Goal: Communication & Community: Answer question/provide support

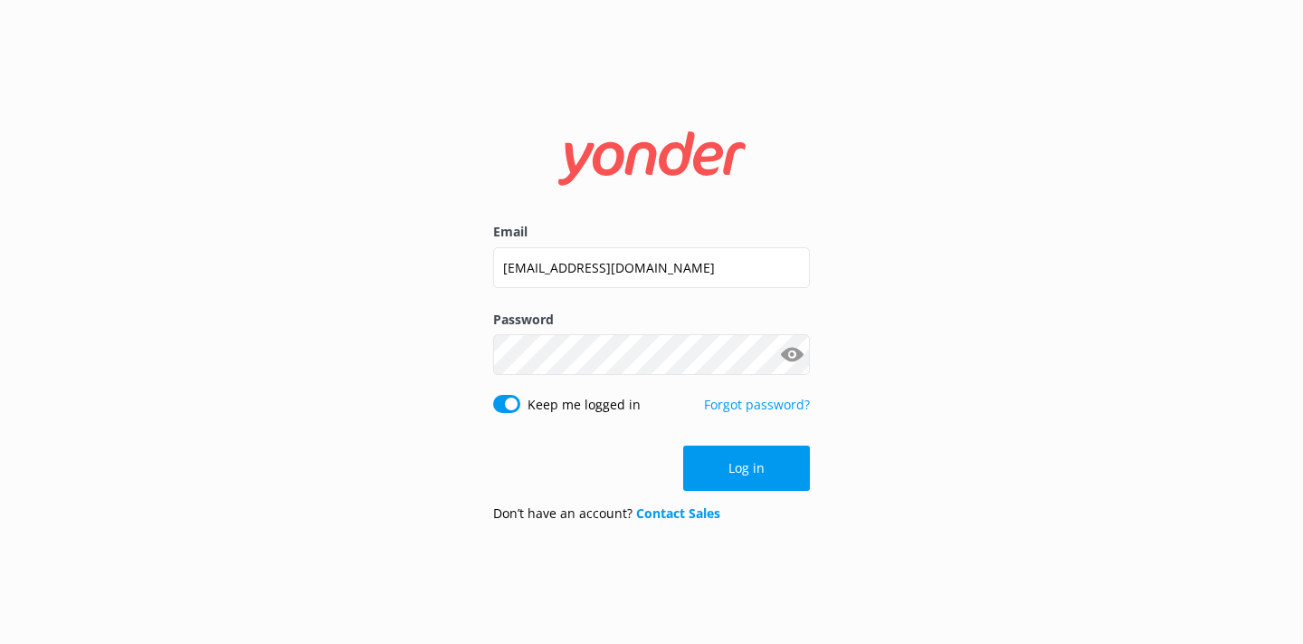
click at [729, 461] on button "Log in" at bounding box center [746, 467] width 127 height 45
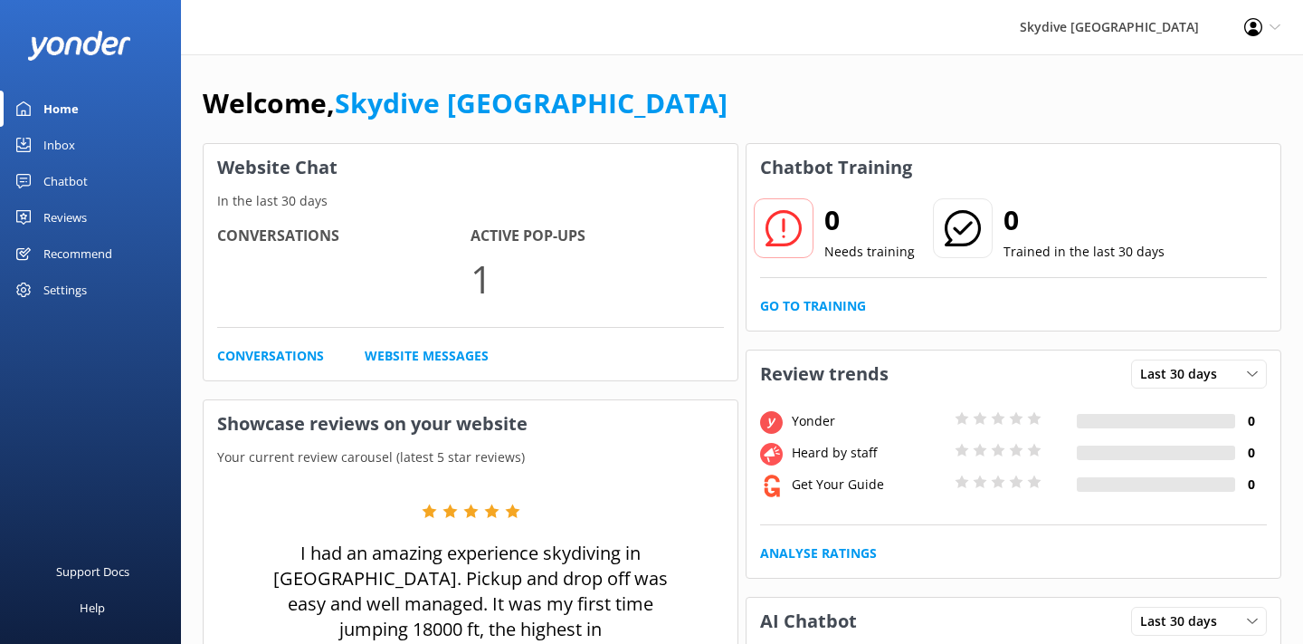
click at [64, 136] on div "Inbox" at bounding box center [59, 145] width 32 height 36
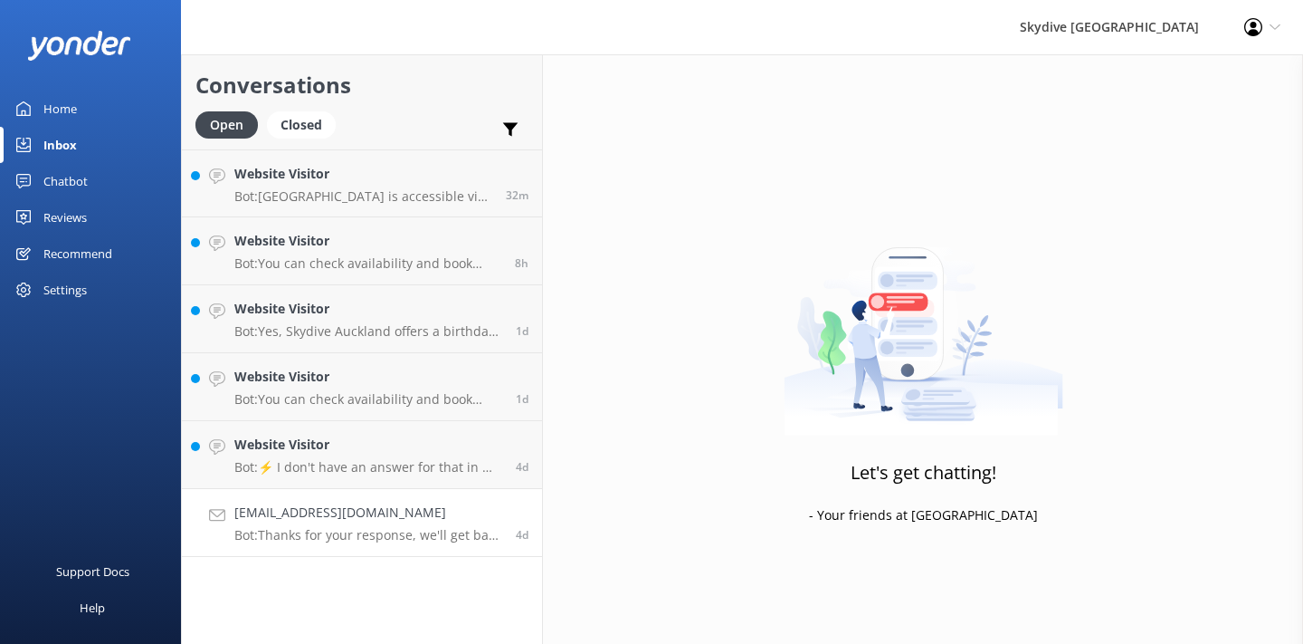
click at [409, 506] on h4 "[EMAIL_ADDRESS][DOMAIN_NAME]" at bounding box center [368, 512] width 268 height 20
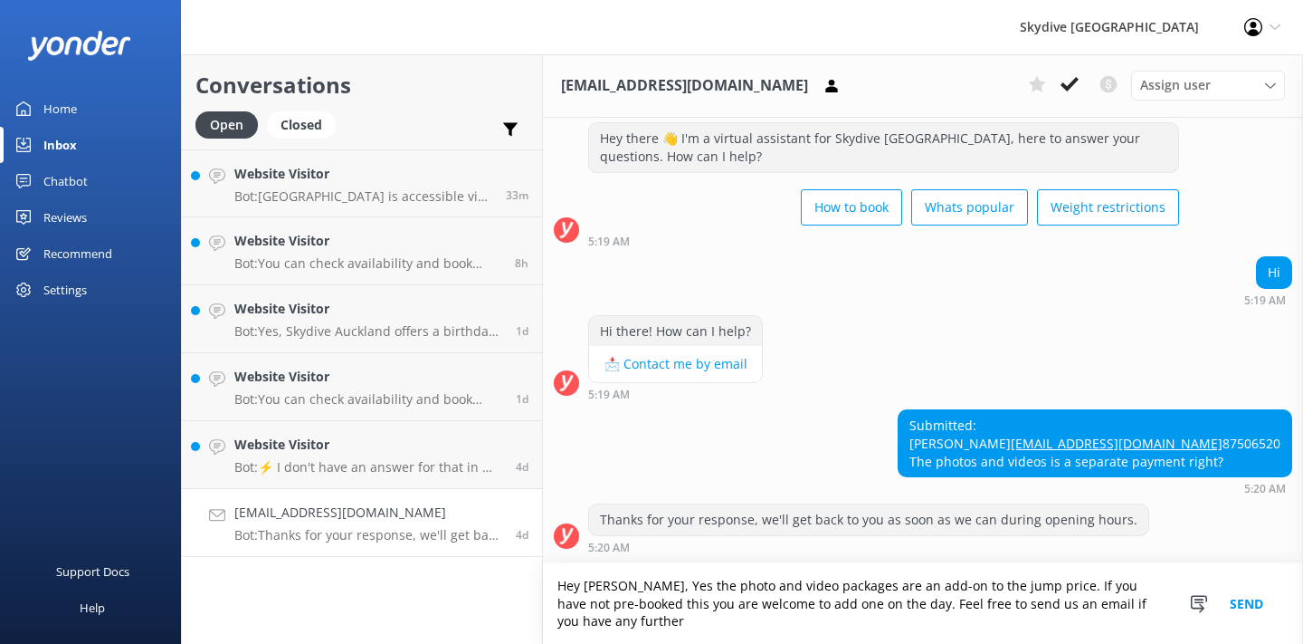
scroll to position [77, 0]
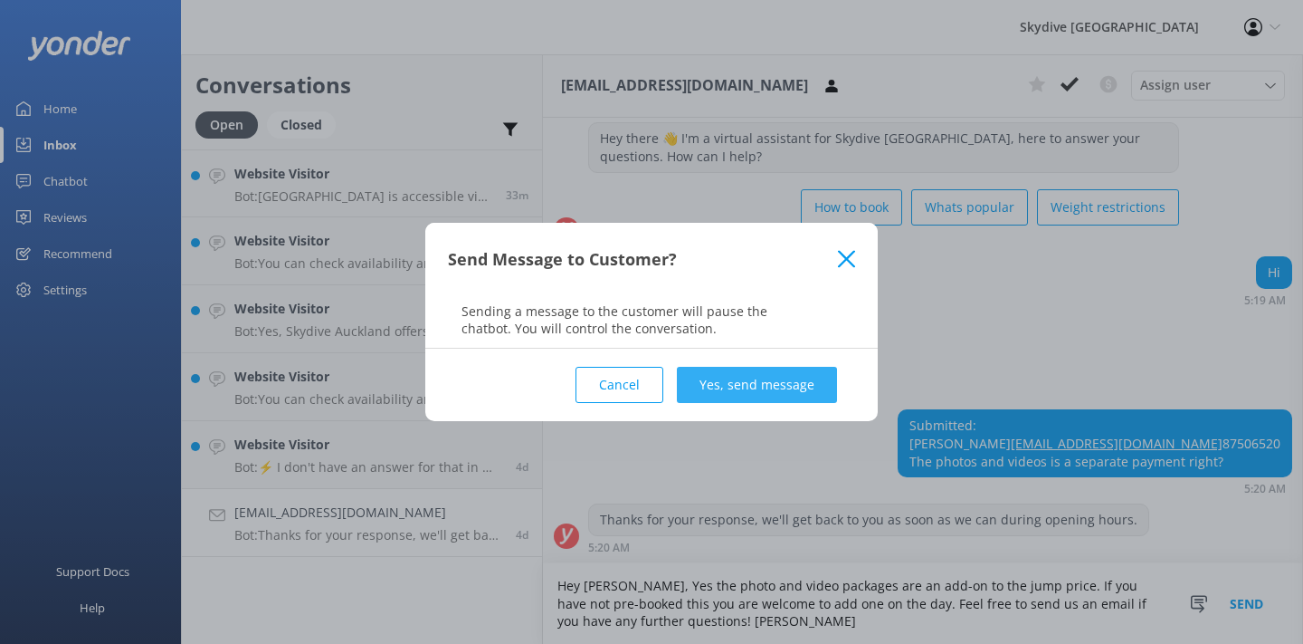
type textarea "Hey [PERSON_NAME], Yes the photo and video packages are an add-on to the jump p…"
click at [804, 374] on button "Yes, send message" at bounding box center [757, 385] width 160 height 36
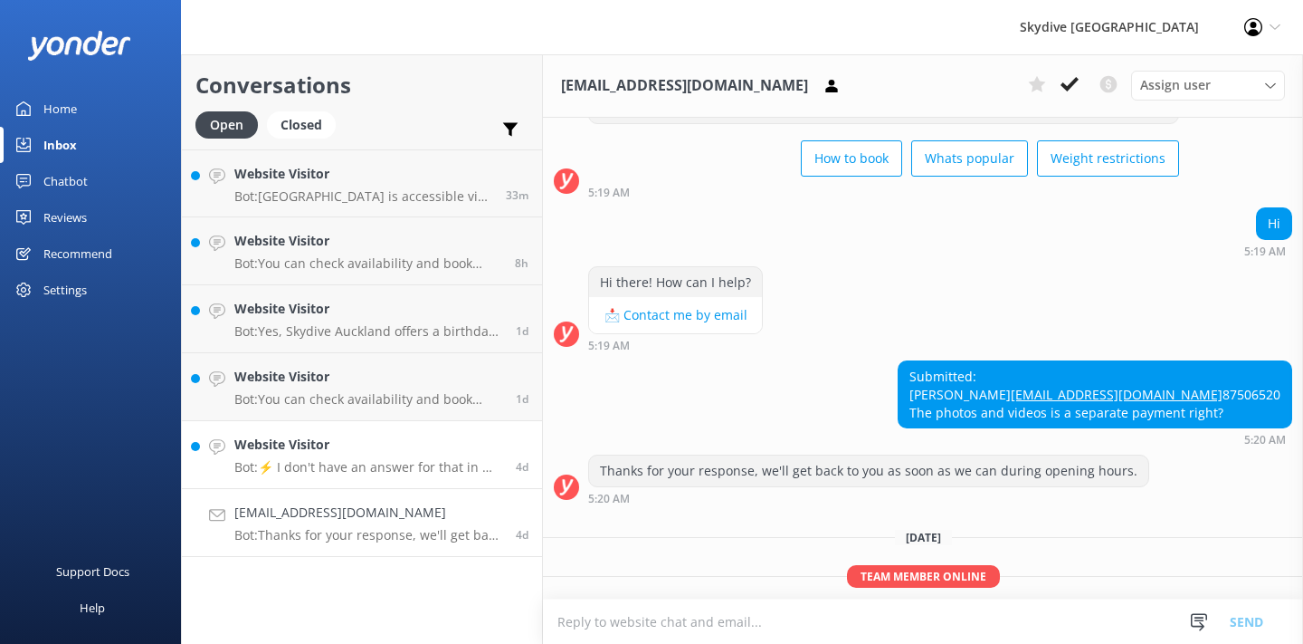
scroll to position [227, 0]
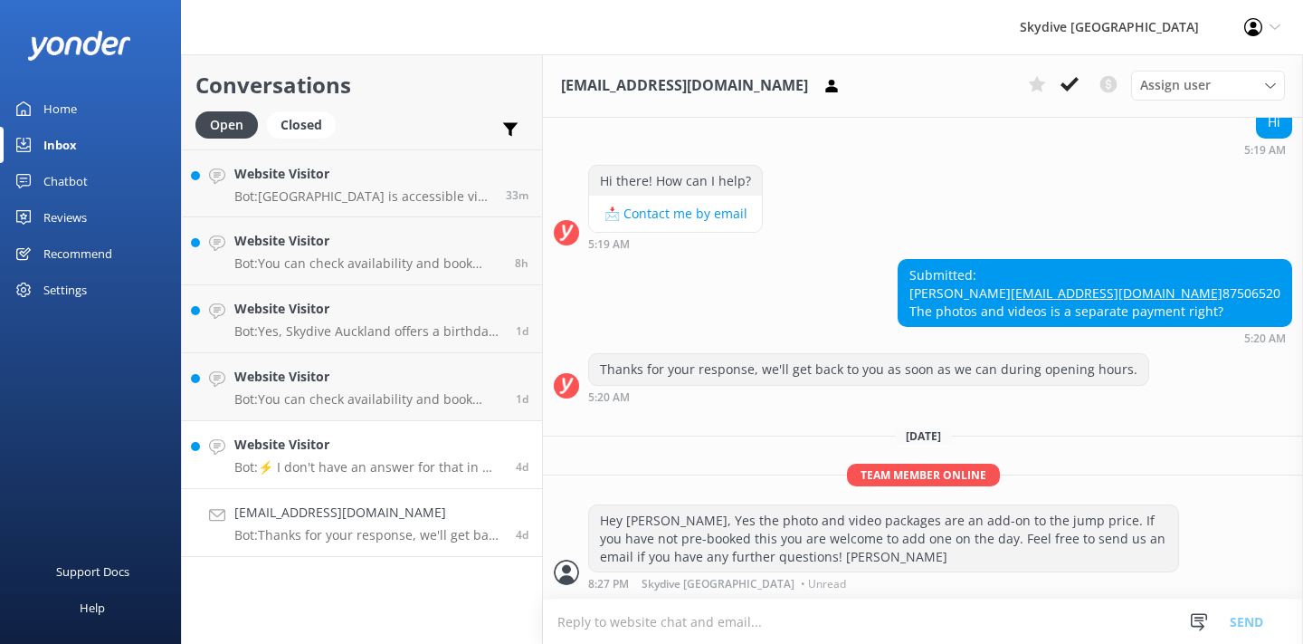
click at [402, 453] on h4 "Website Visitor" at bounding box center [368, 444] width 268 height 20
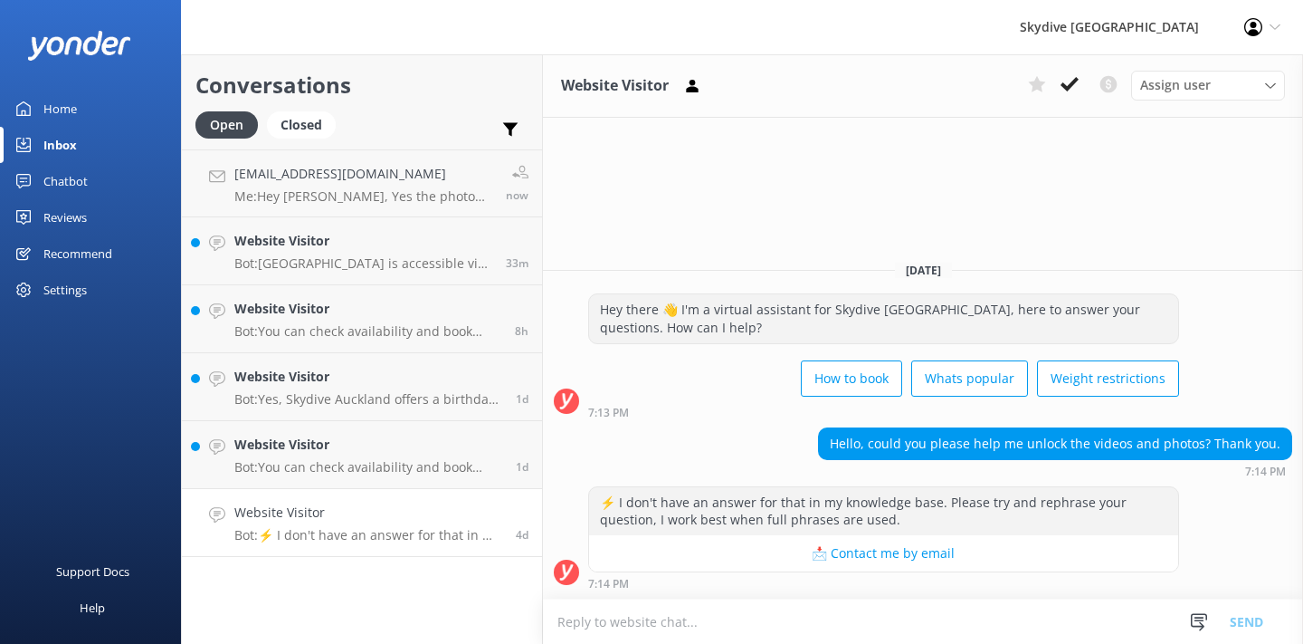
click at [851, 611] on textarea at bounding box center [923, 621] width 760 height 44
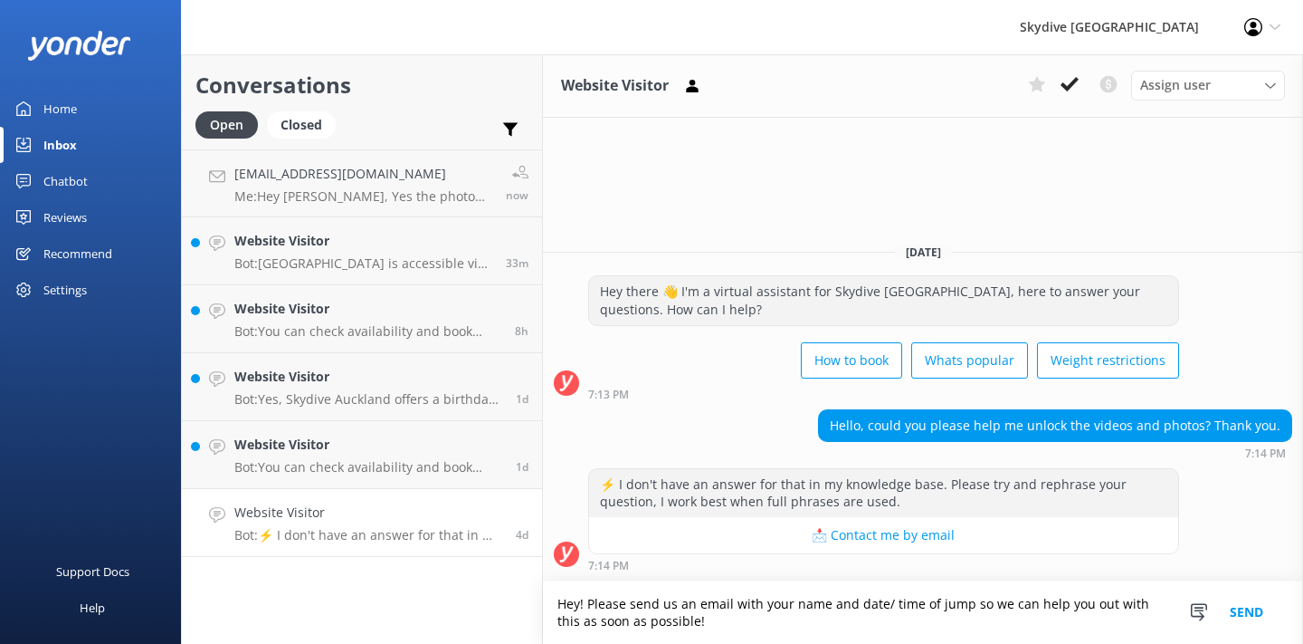
click at [730, 606] on textarea "Hey! Please send us an email with your name and date/ time of jump so we can he…" at bounding box center [923, 612] width 760 height 62
click at [934, 622] on textarea "Hey! Please send us an email on [EMAIL_ADDRESS][DOMAIN_NAME]' with your name an…" at bounding box center [923, 612] width 760 height 62
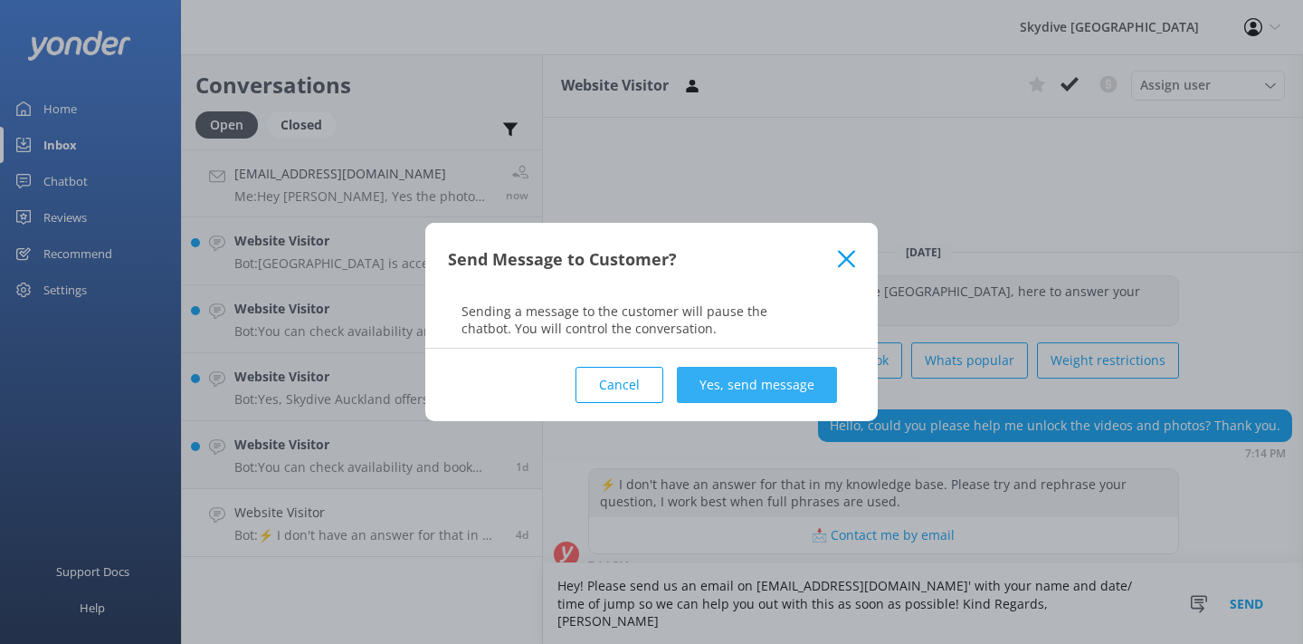
type textarea "Hey! Please send us an email on [EMAIL_ADDRESS][DOMAIN_NAME]' with your name an…"
click at [763, 390] on button "Yes, send message" at bounding box center [757, 385] width 160 height 36
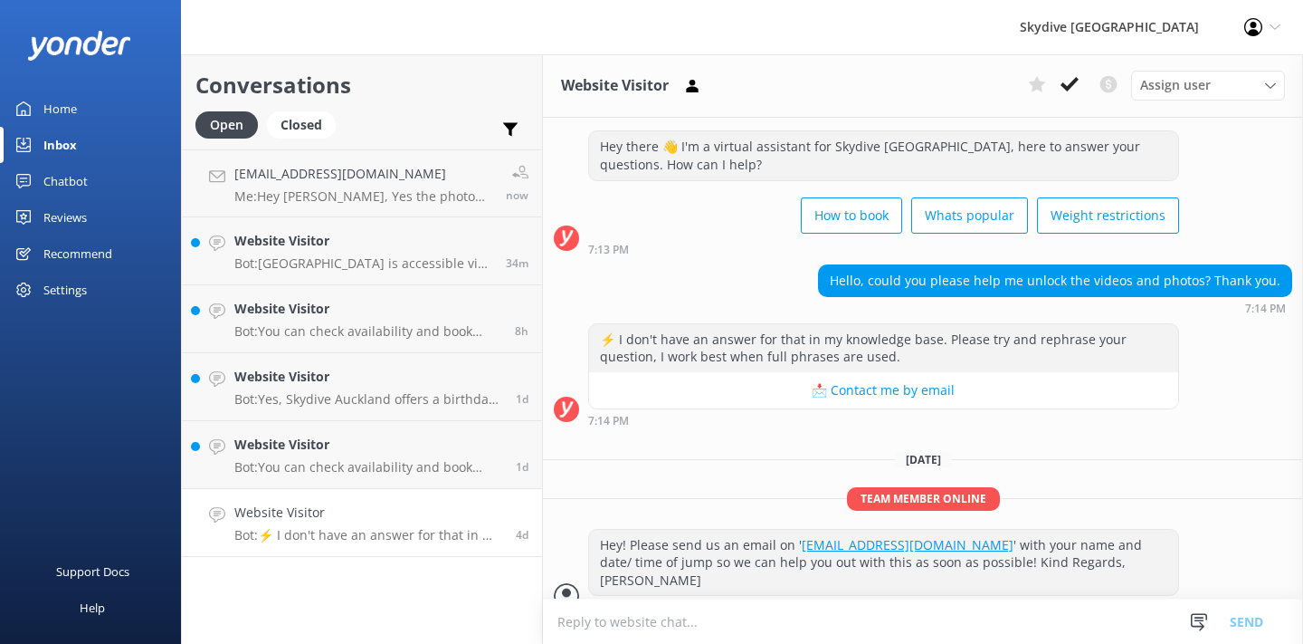
scroll to position [39, 0]
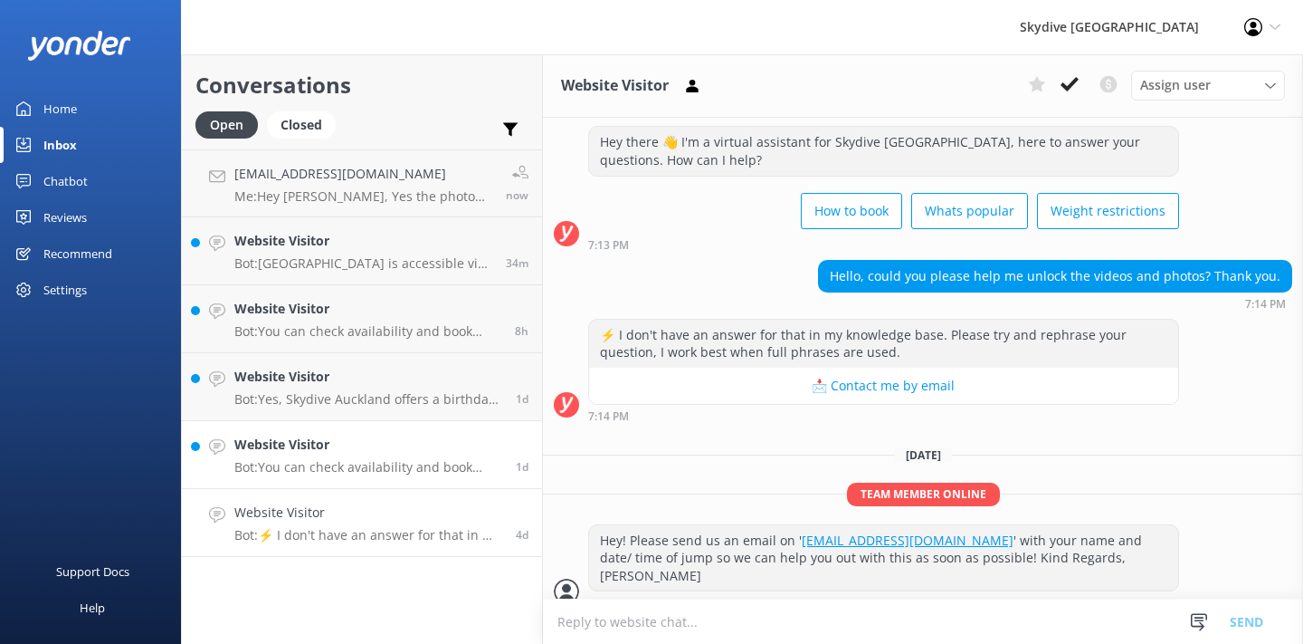
click at [404, 461] on p "Bot: You can check availability and book your skydiving experience on our websi…" at bounding box center [368, 467] width 268 height 16
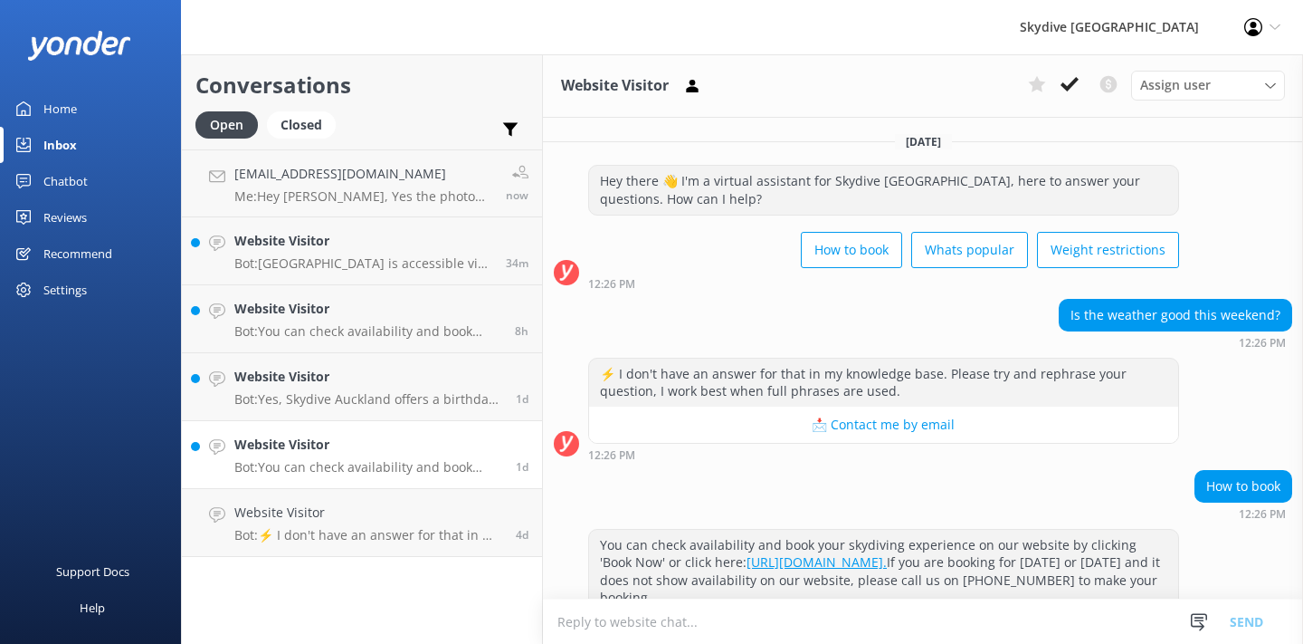
scroll to position [116, 0]
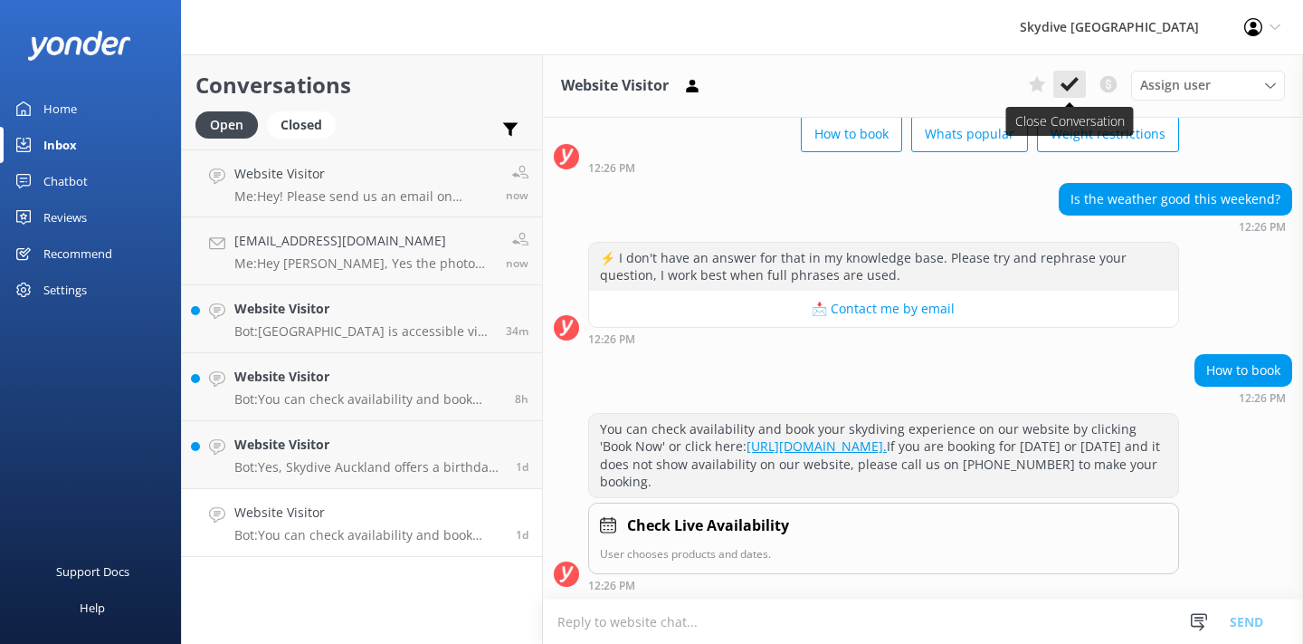
click at [1074, 83] on use at bounding box center [1070, 84] width 18 height 14
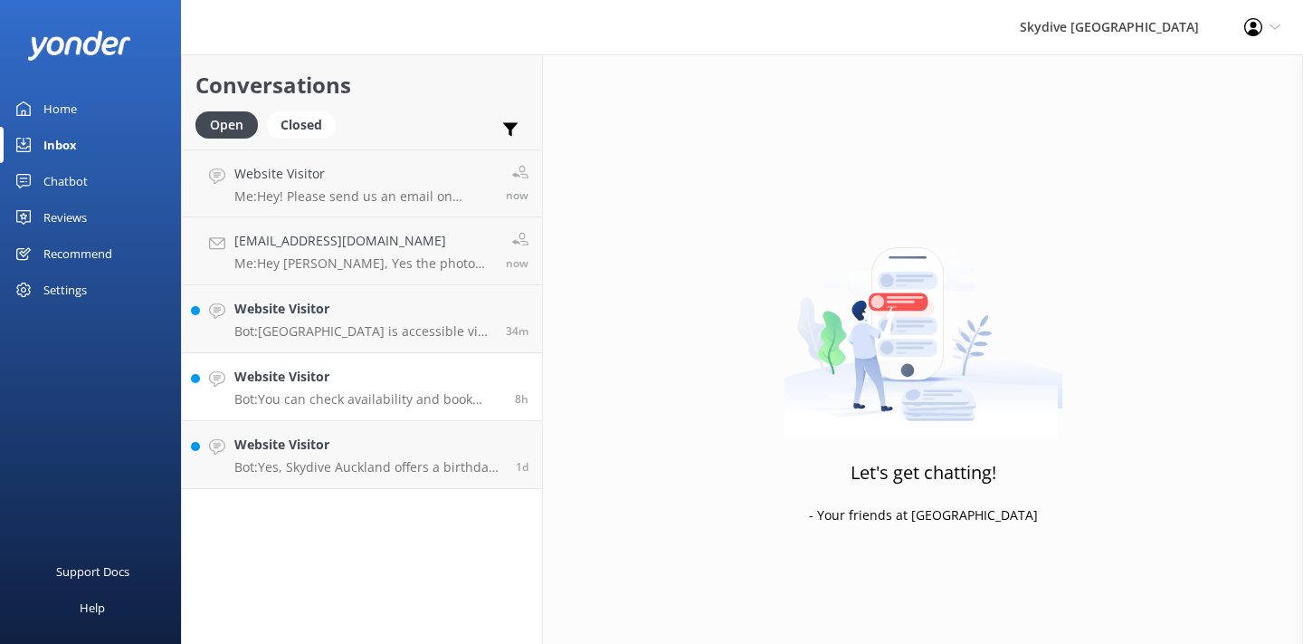
click at [411, 389] on div "Website Visitor Bot: You can check availability and book your skydiving experie…" at bounding box center [367, 387] width 267 height 40
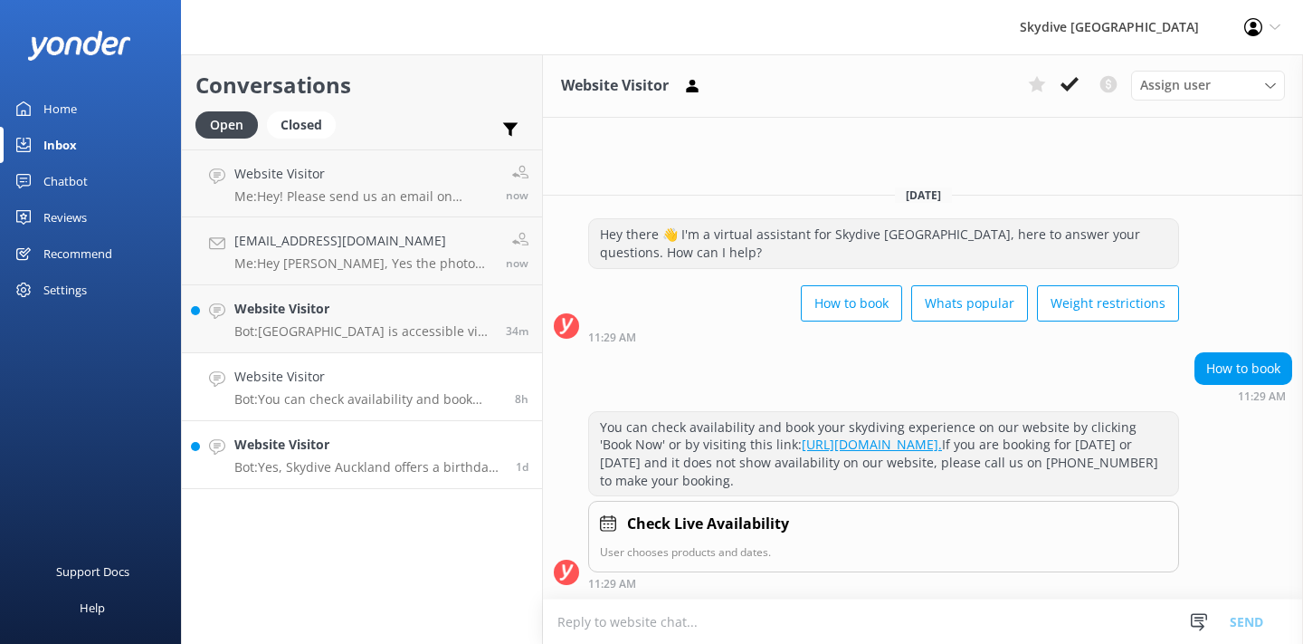
click at [419, 453] on h4 "Website Visitor" at bounding box center [368, 444] width 268 height 20
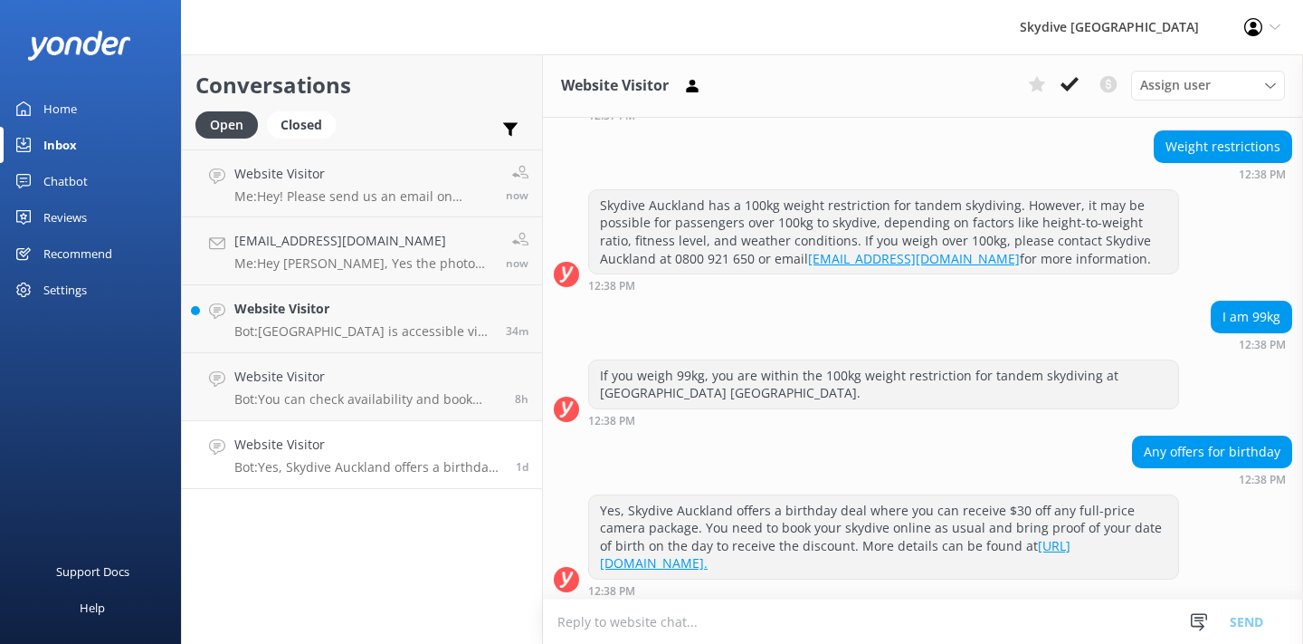
scroll to position [175, 0]
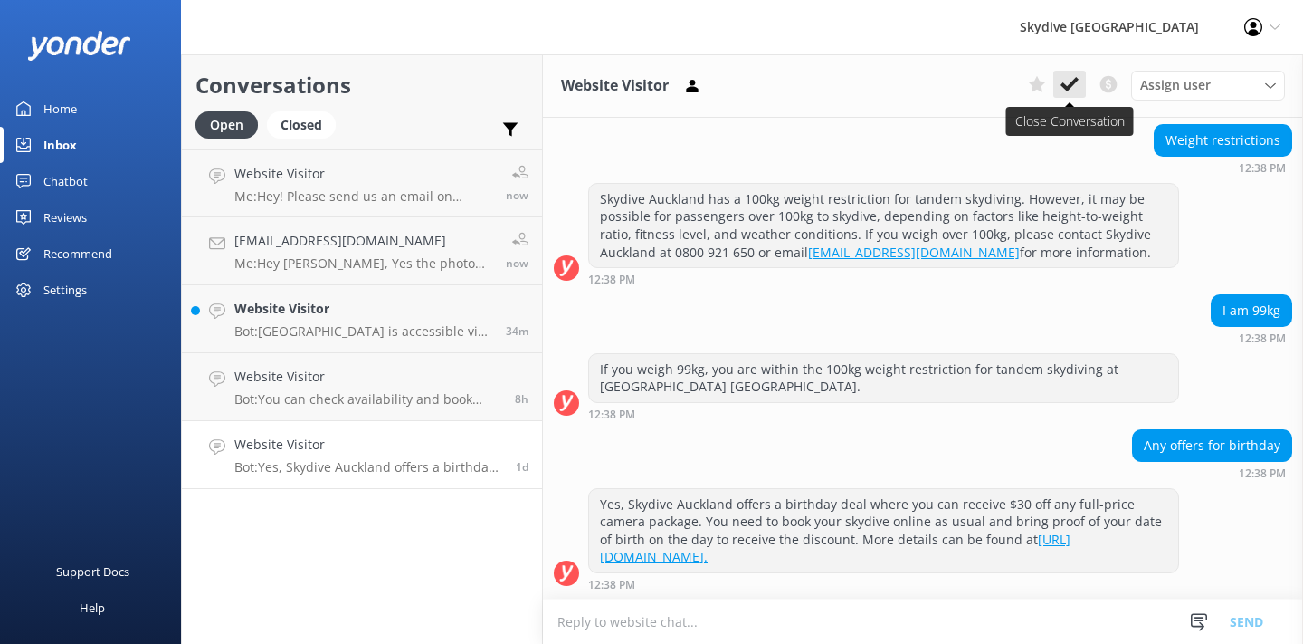
click at [1079, 82] on button at bounding box center [1070, 84] width 33 height 27
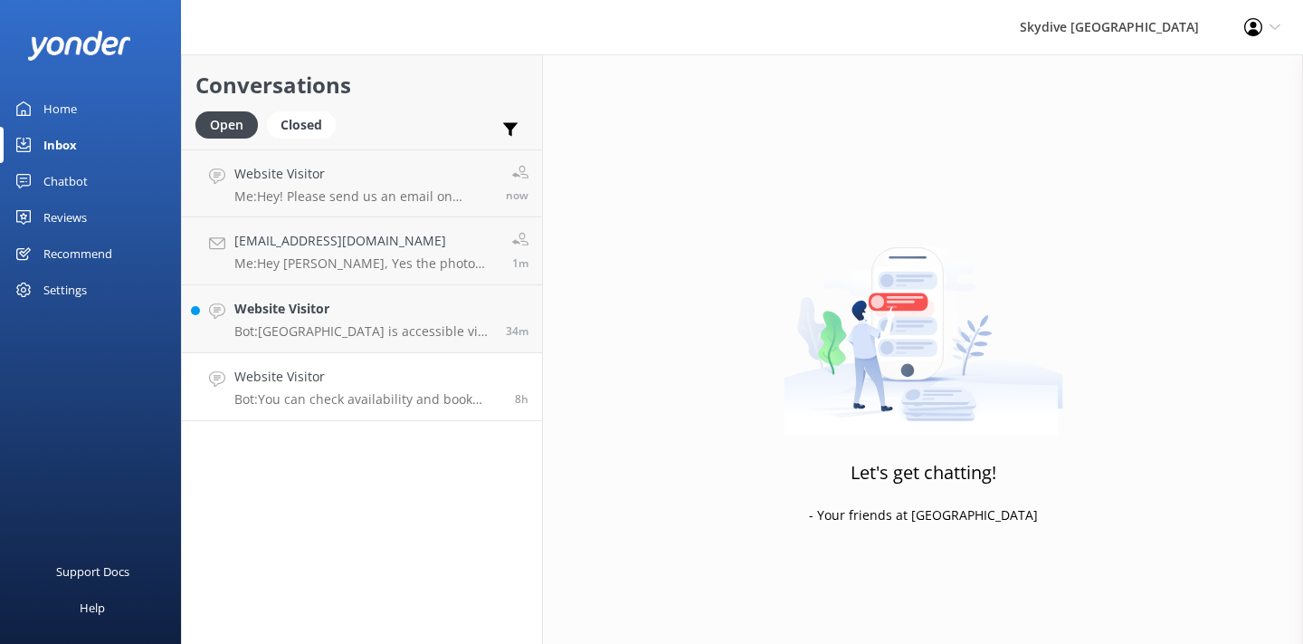
click at [409, 379] on h4 "Website Visitor" at bounding box center [367, 377] width 267 height 20
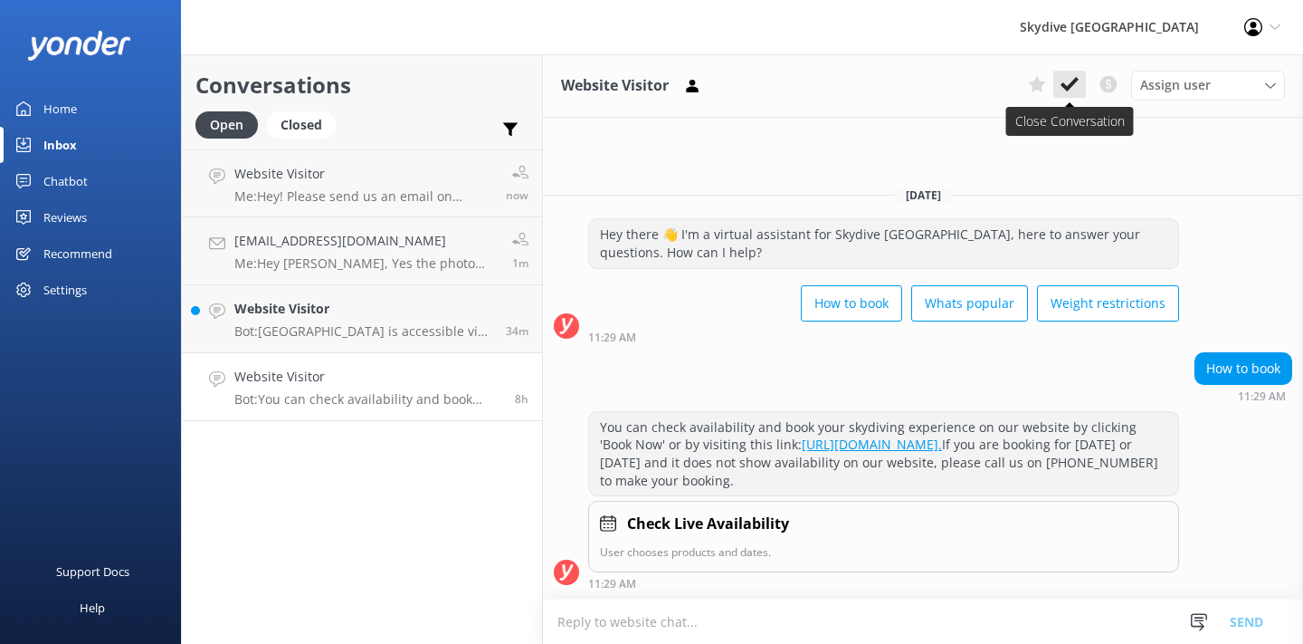
click at [1074, 84] on icon at bounding box center [1070, 84] width 18 height 18
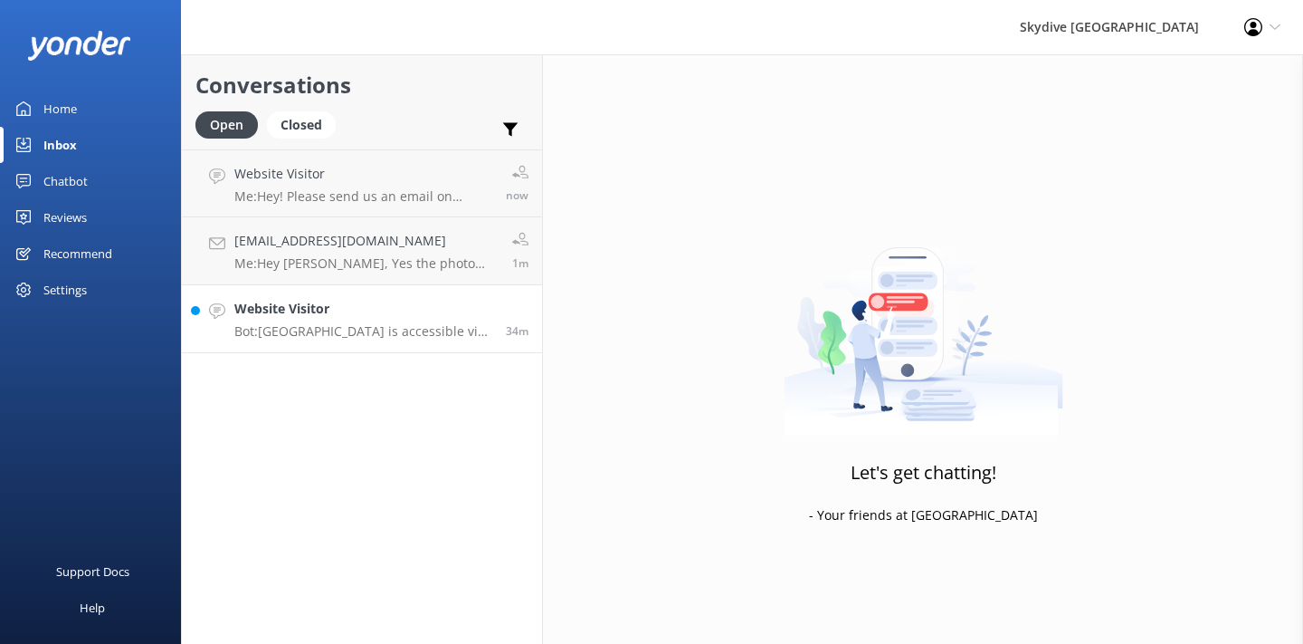
click at [425, 320] on div "Website Visitor Bot: [GEOGRAPHIC_DATA] is accessible via public transport. You …" at bounding box center [363, 319] width 258 height 40
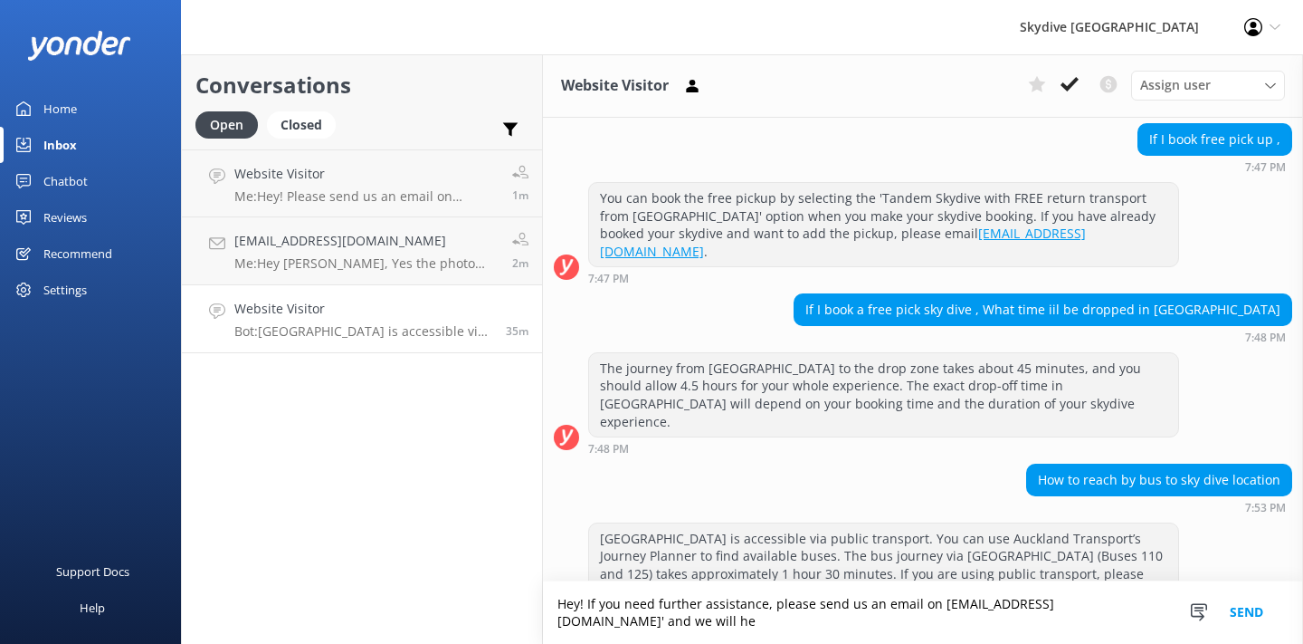
scroll to position [516, 0]
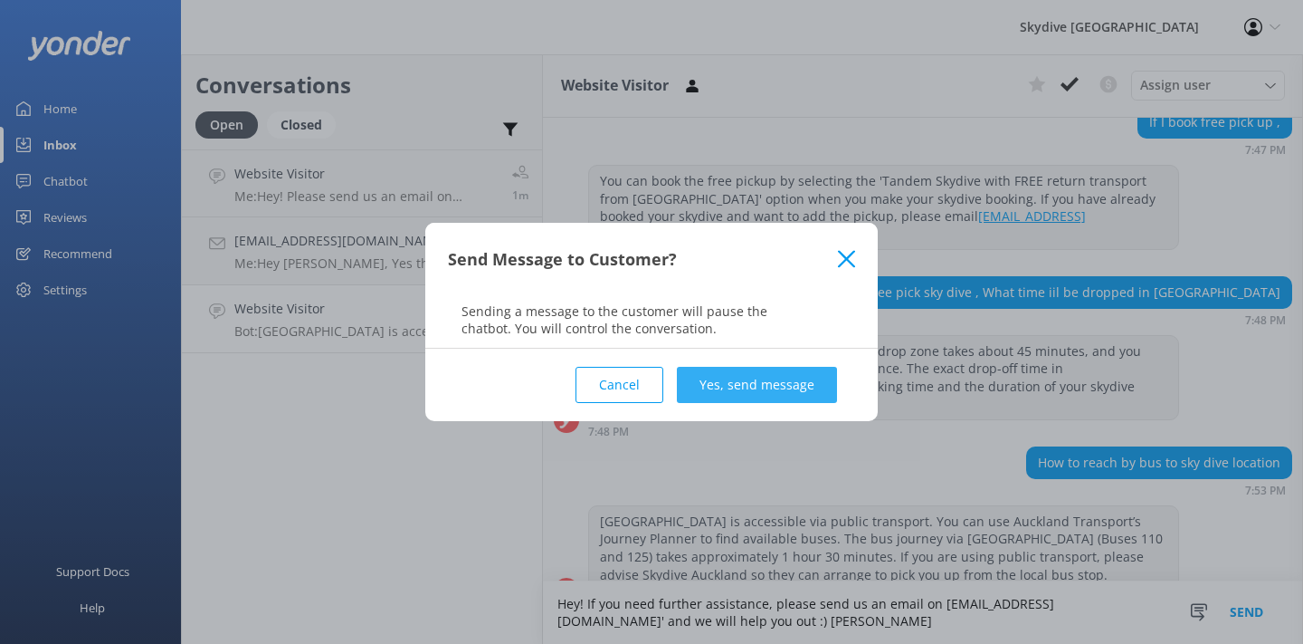
type textarea "Hey! If you need further assistance, please send us an email on [EMAIL_ADDRESS]…"
click at [716, 373] on button "Yes, send message" at bounding box center [757, 385] width 160 height 36
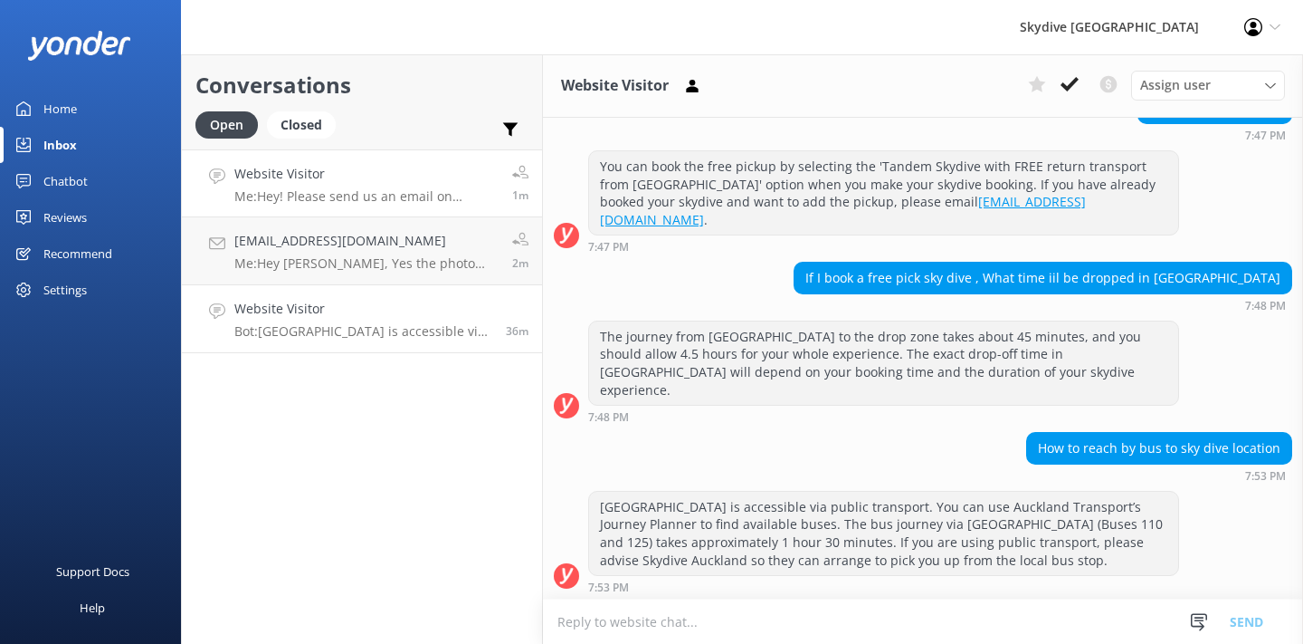
scroll to position [633, 0]
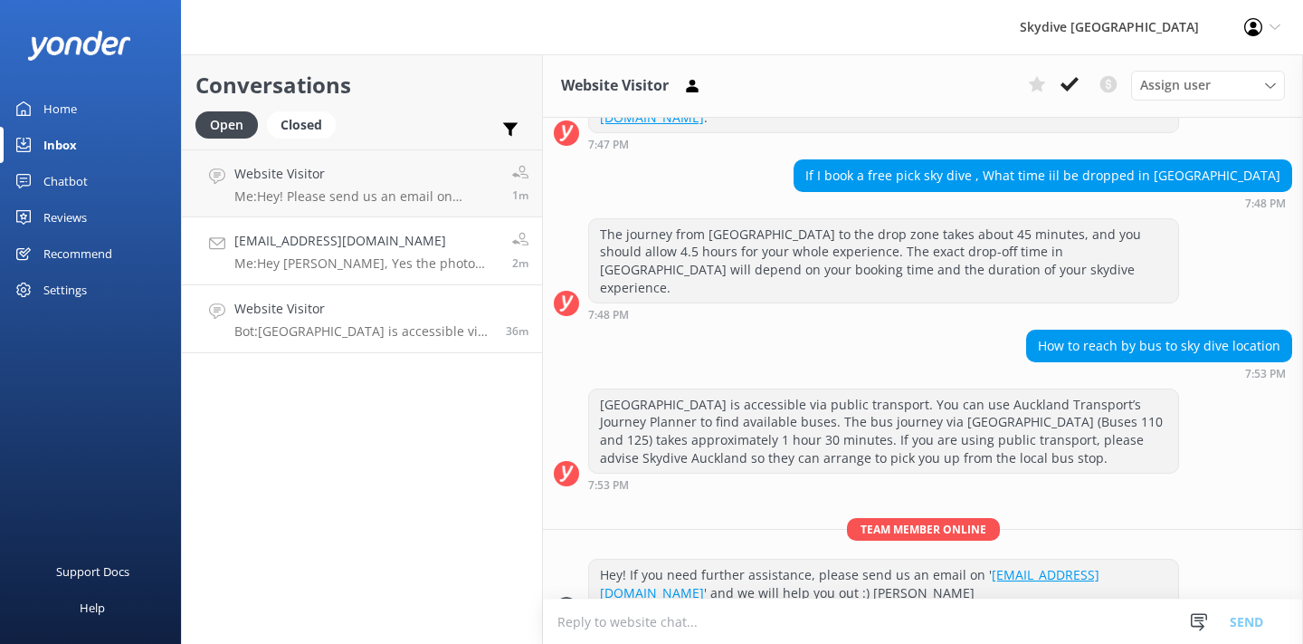
click at [420, 259] on p "Me: Hey [PERSON_NAME], Yes the photo and video packages are an add-on to the ju…" at bounding box center [366, 263] width 264 height 16
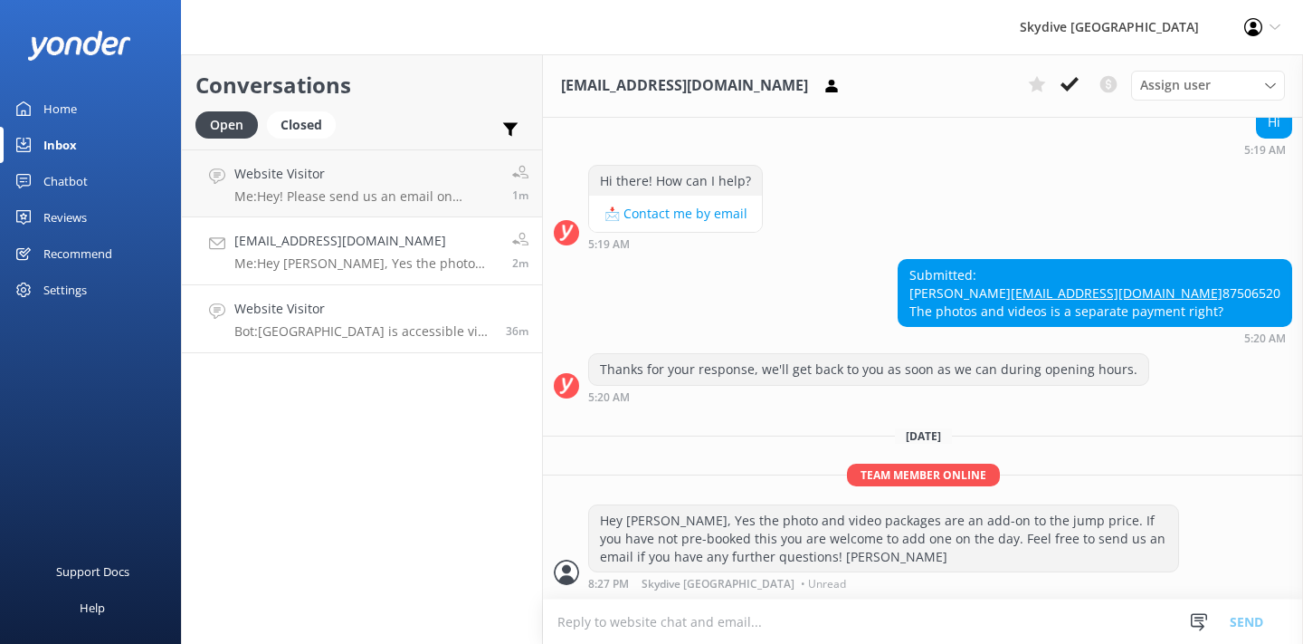
click at [437, 334] on p "Bot: [GEOGRAPHIC_DATA] is accessible via public transport. You can use Auckland…" at bounding box center [363, 331] width 258 height 16
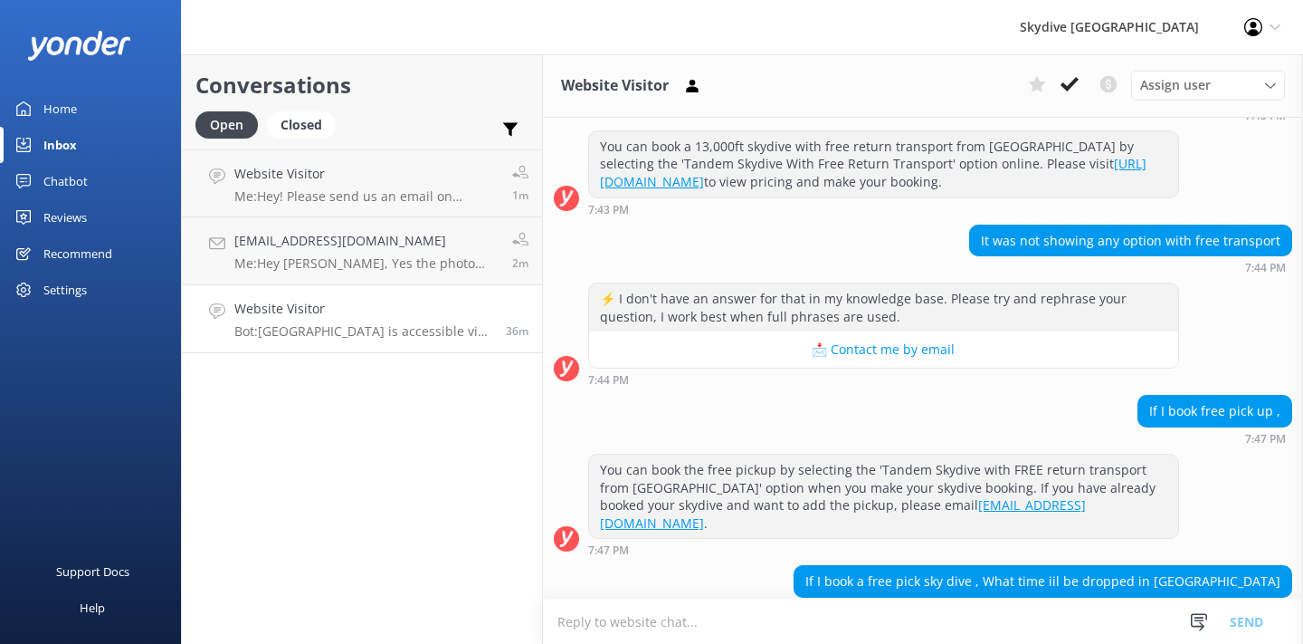
scroll to position [633, 0]
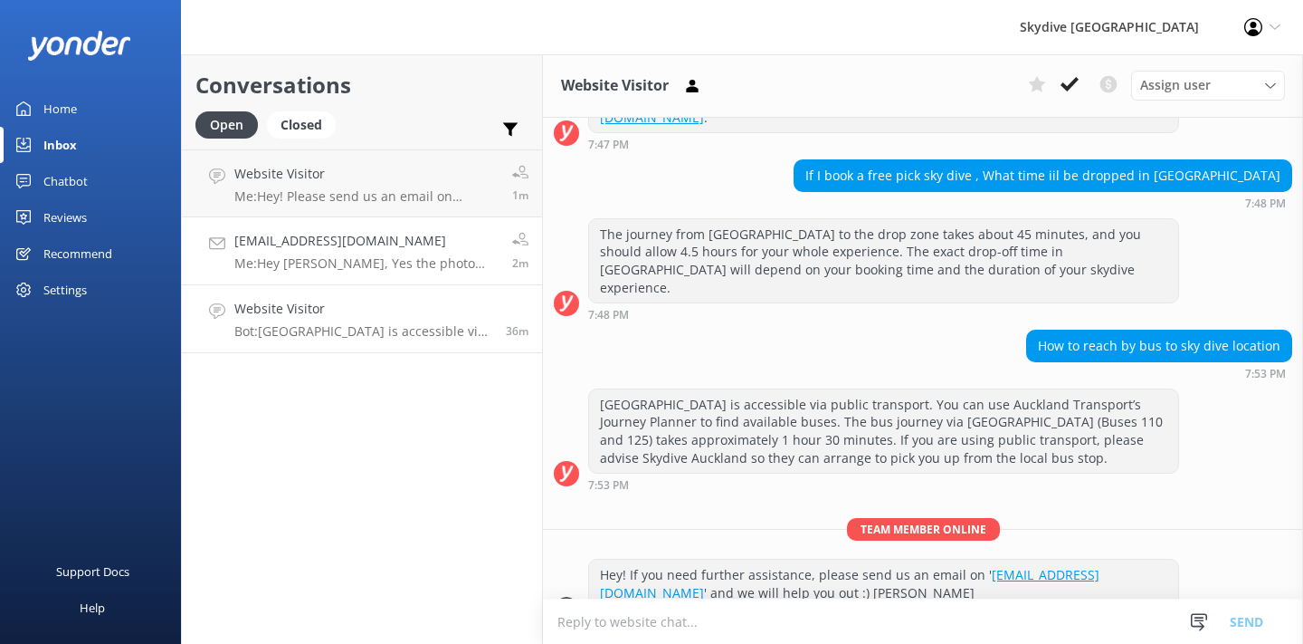
click at [437, 257] on p "Me: Hey [PERSON_NAME], Yes the photo and video packages are an add-on to the ju…" at bounding box center [366, 263] width 264 height 16
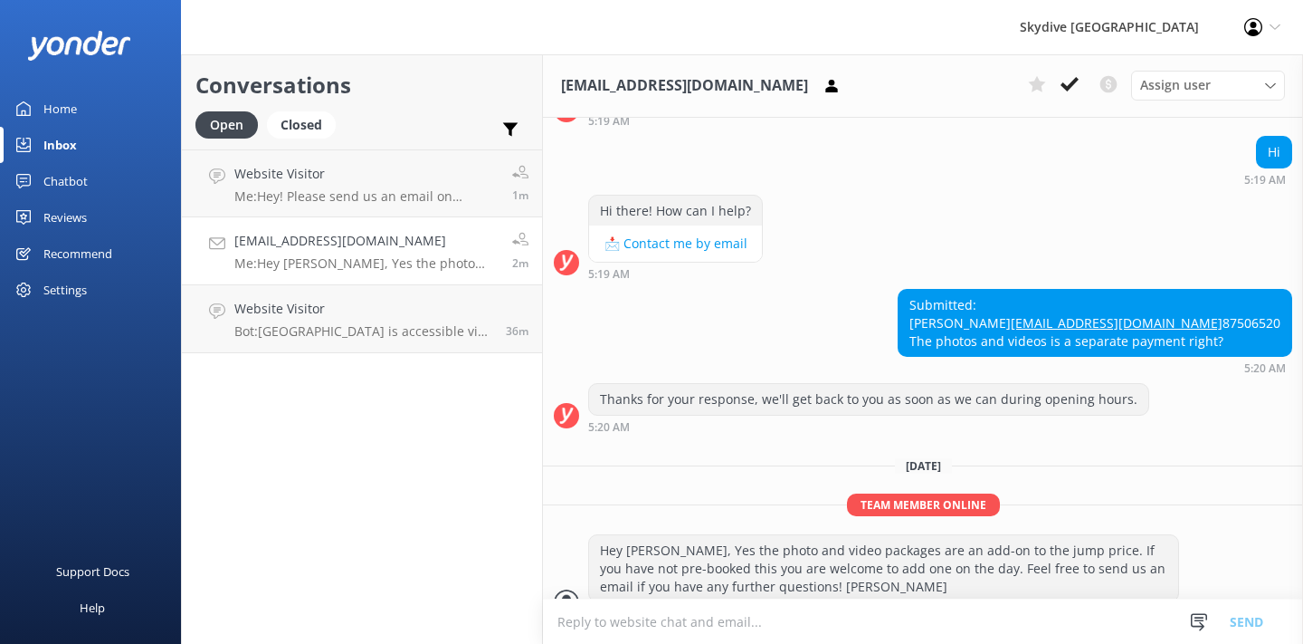
scroll to position [227, 0]
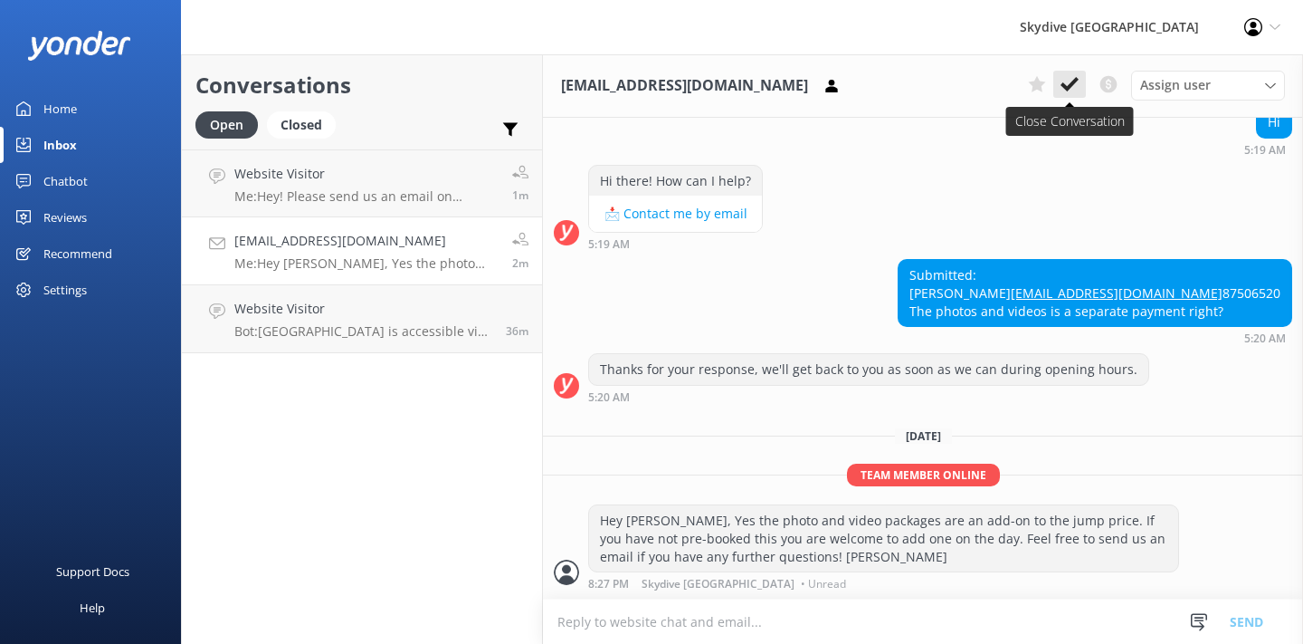
click at [1071, 90] on icon at bounding box center [1070, 84] width 18 height 18
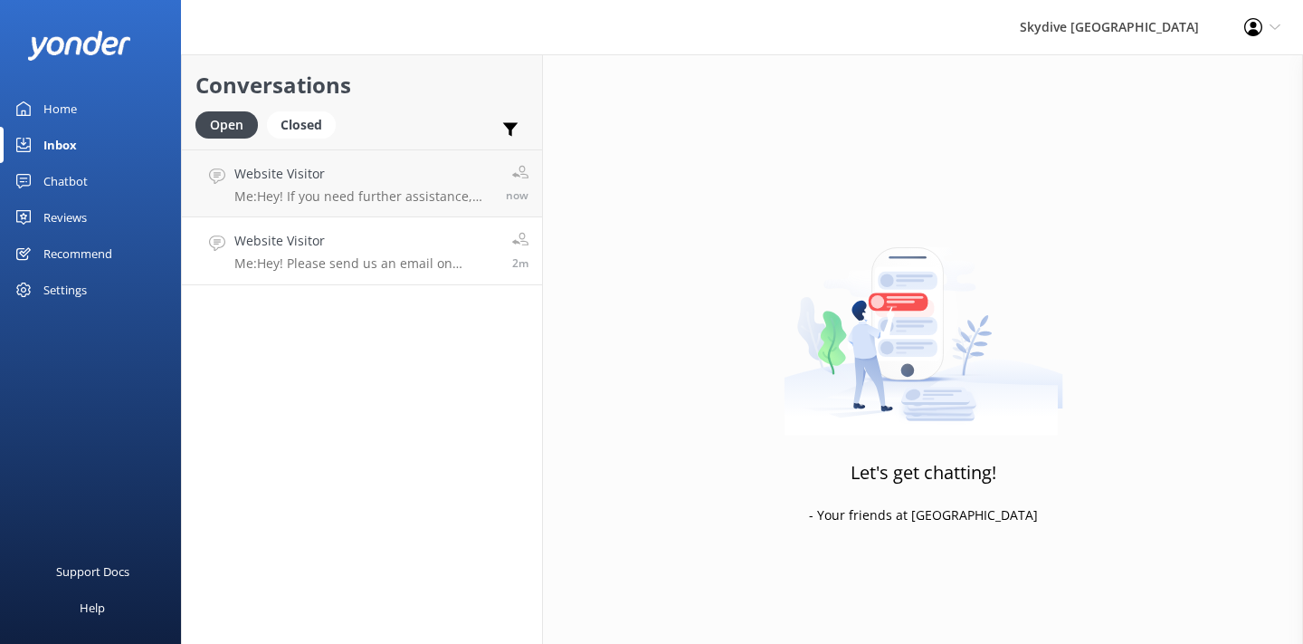
click at [439, 248] on h4 "Website Visitor" at bounding box center [366, 241] width 264 height 20
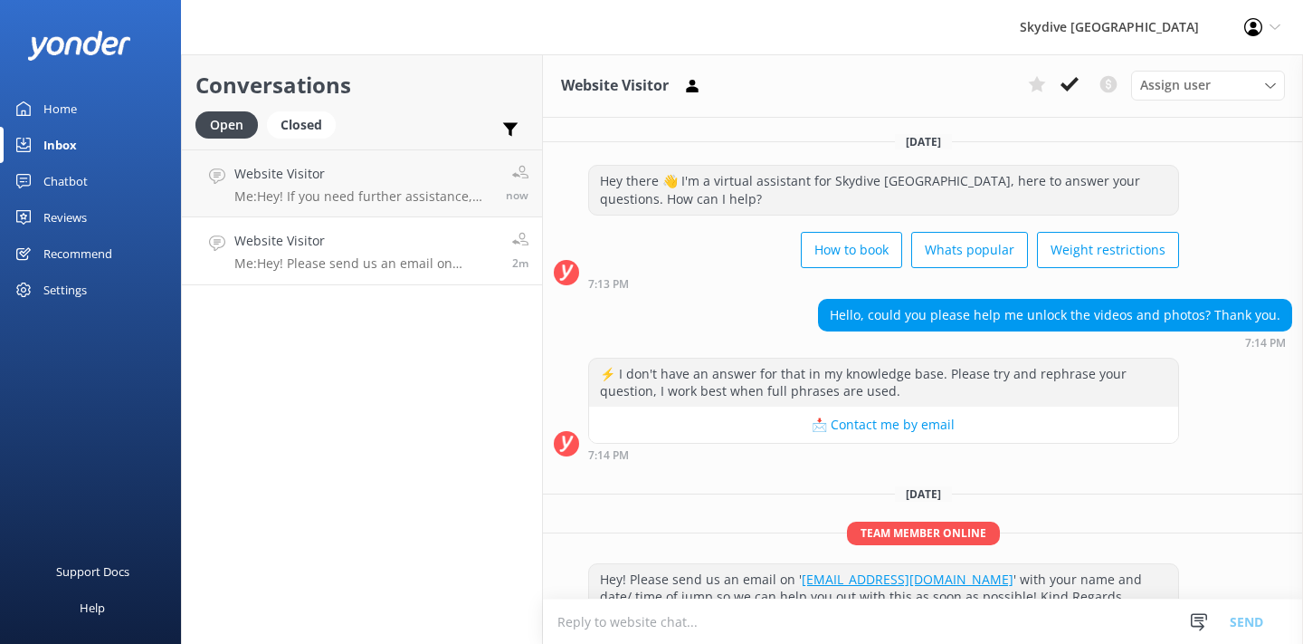
scroll to position [39, 0]
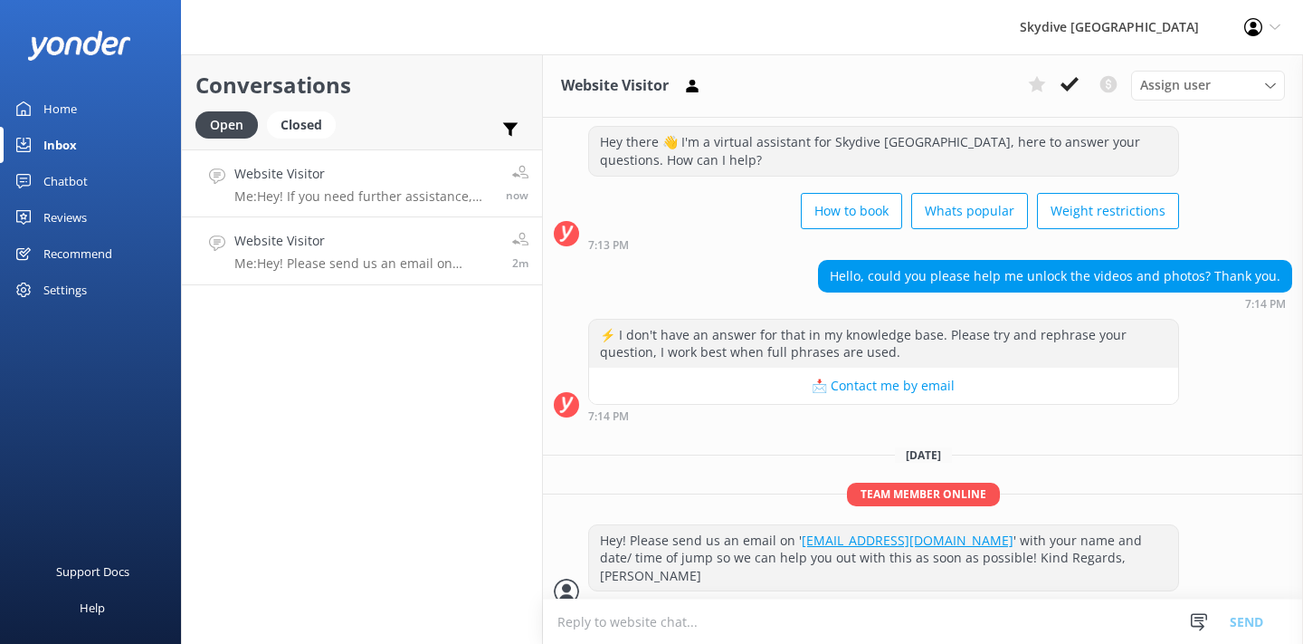
click at [461, 180] on h4 "Website Visitor" at bounding box center [363, 174] width 258 height 20
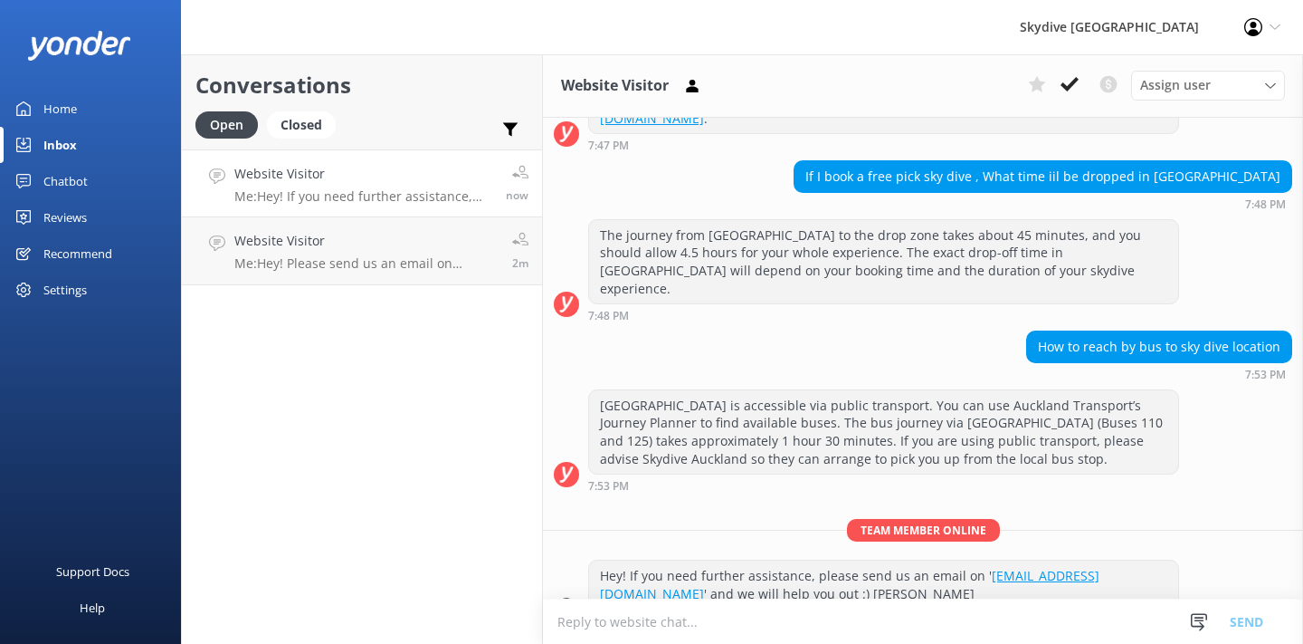
scroll to position [633, 0]
